Goal: Navigation & Orientation: Find specific page/section

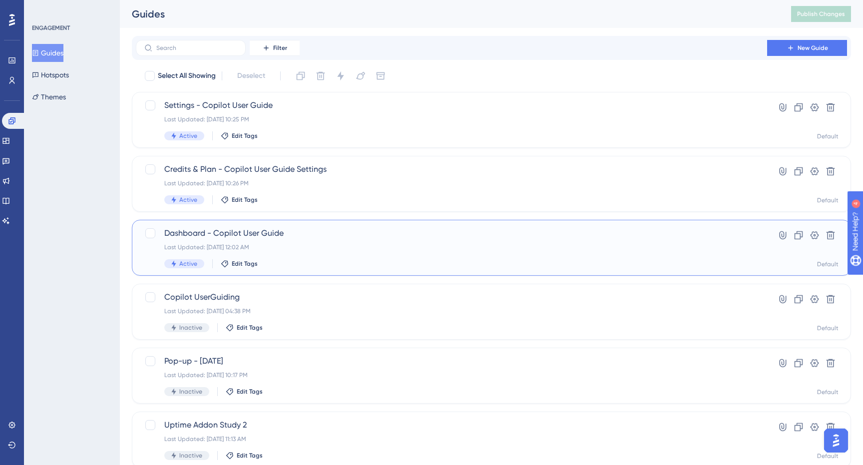
click at [295, 240] on div "Dashboard - Copilot User Guide Last Updated: [DATE] 12:02 AM Active Edit Tags" at bounding box center [451, 247] width 575 height 41
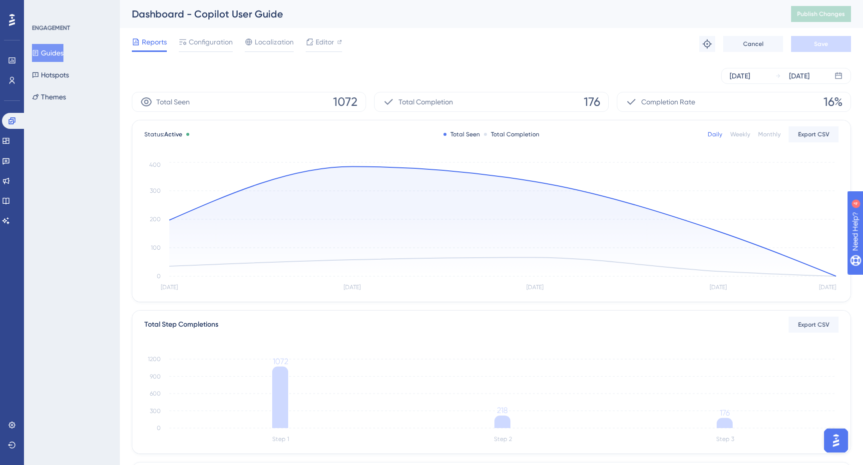
click at [53, 57] on button "Guides" at bounding box center [47, 53] width 31 height 18
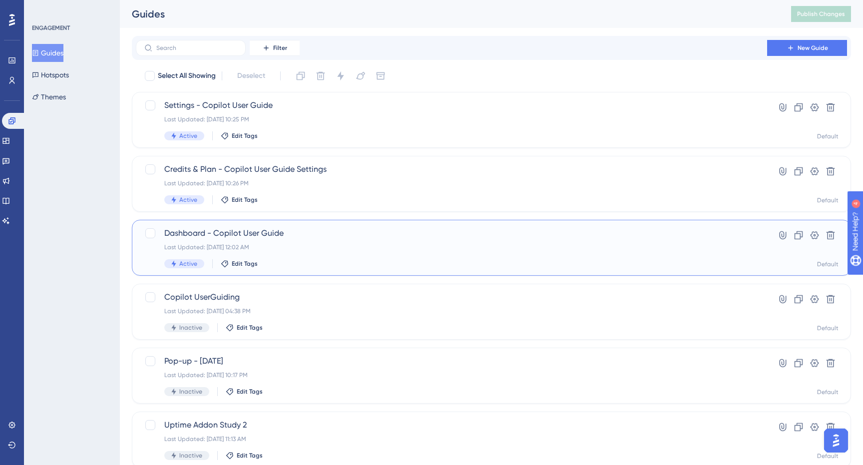
click at [291, 255] on div "Dashboard - Copilot User Guide Last Updated: [DATE] 12:02 AM Active Edit Tags" at bounding box center [451, 247] width 575 height 41
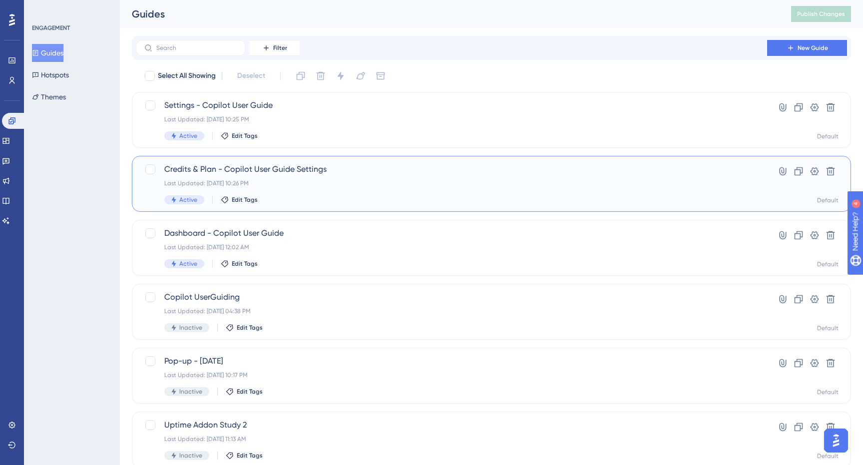
click at [242, 171] on span "Credits & Plan - Copilot User Guide Settings" at bounding box center [451, 169] width 575 height 12
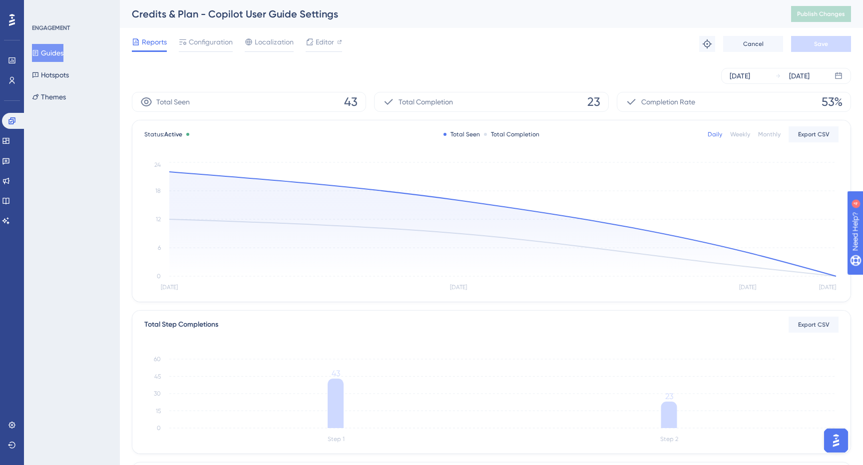
drag, startPoint x: 28, startPoint y: 68, endPoint x: 40, endPoint y: 60, distance: 14.4
click at [29, 67] on div "ENGAGEMENT Guides Hotspots Themes" at bounding box center [72, 232] width 96 height 465
click at [40, 60] on button "Guides" at bounding box center [47, 53] width 31 height 18
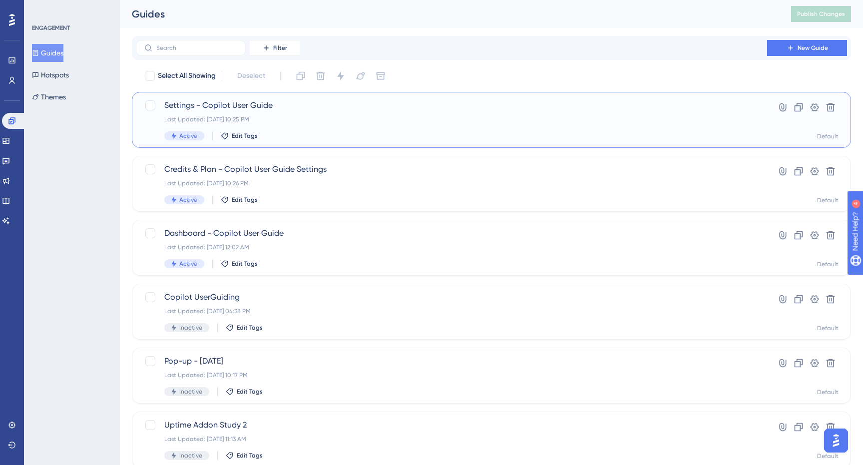
click at [267, 113] on div "Settings - Copilot User Guide Last Updated: [DATE] 10:25 PM Active Edit Tags" at bounding box center [451, 119] width 575 height 41
